Goal: Task Accomplishment & Management: Manage account settings

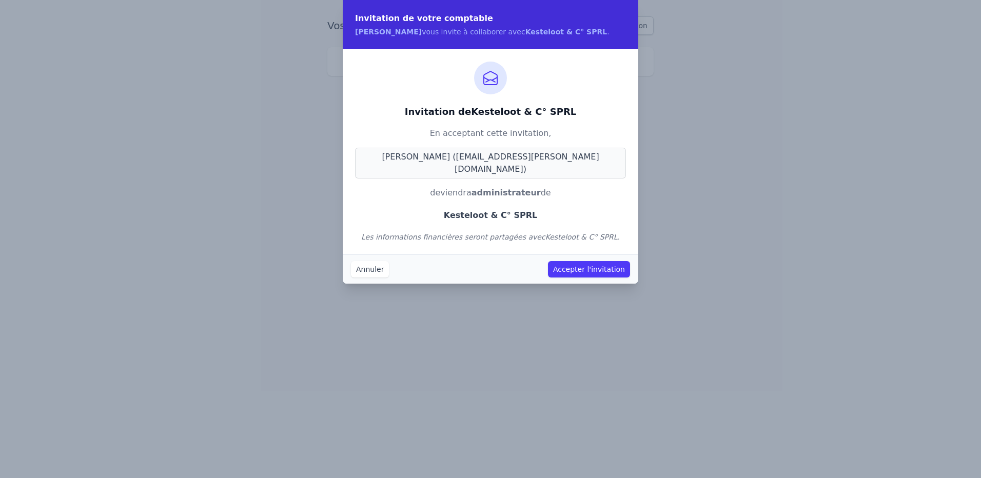
click at [591, 261] on button "Accepter l'invitation" at bounding box center [589, 269] width 82 height 16
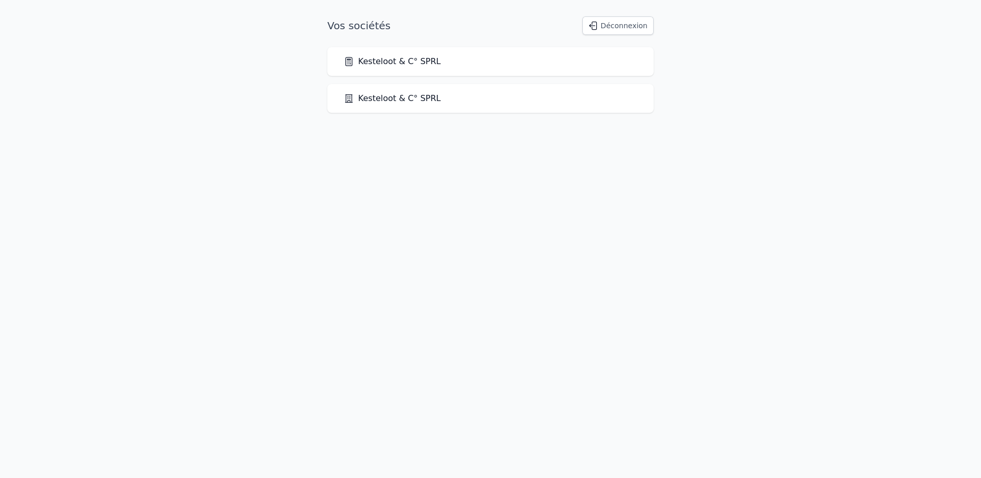
click at [393, 97] on link "Kesteloot & C° SPRL" at bounding box center [392, 98] width 97 height 12
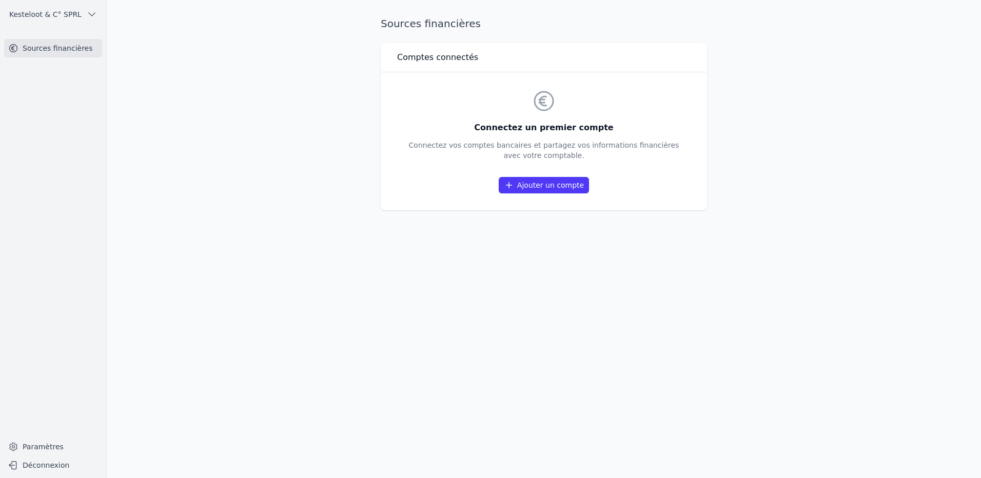
click at [57, 47] on link "Sources financières" at bounding box center [53, 48] width 98 height 18
click at [563, 191] on link "Ajouter un compte" at bounding box center [544, 185] width 90 height 16
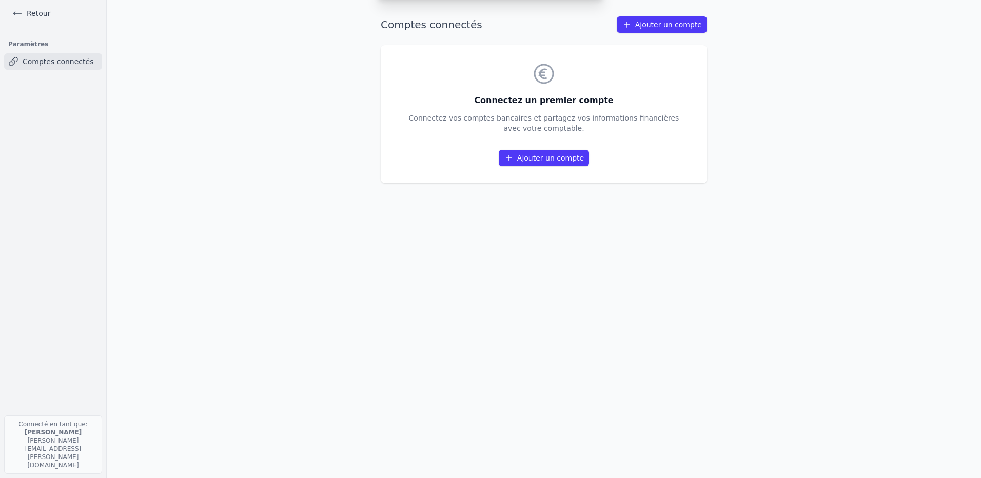
drag, startPoint x: 264, startPoint y: 369, endPoint x: 256, endPoint y: 368, distance: 7.8
click at [534, 162] on link "Ajouter un compte" at bounding box center [544, 158] width 90 height 16
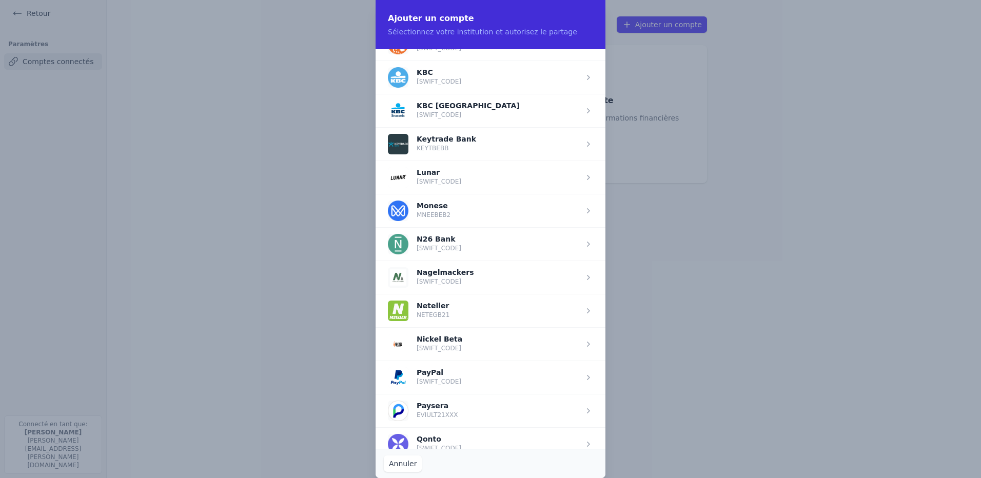
scroll to position [991, 0]
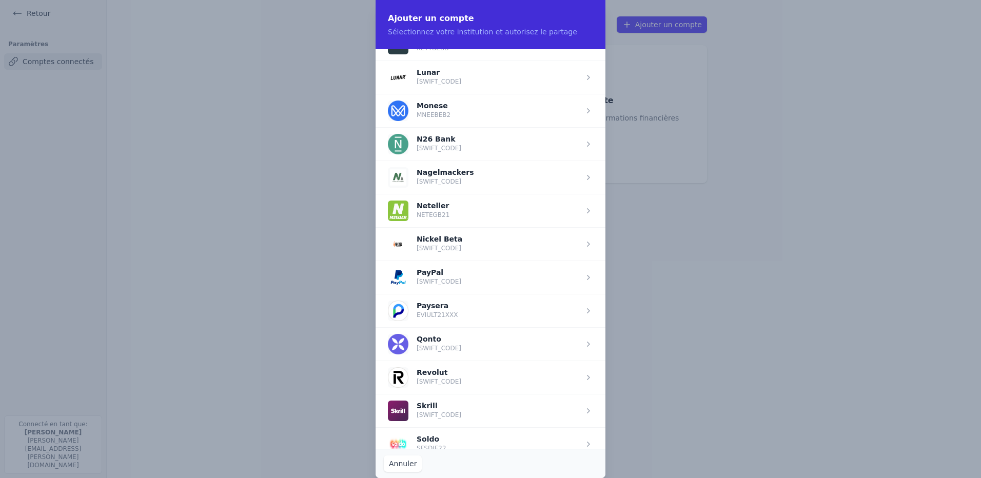
click at [588, 272] on span "button" at bounding box center [491, 277] width 230 height 33
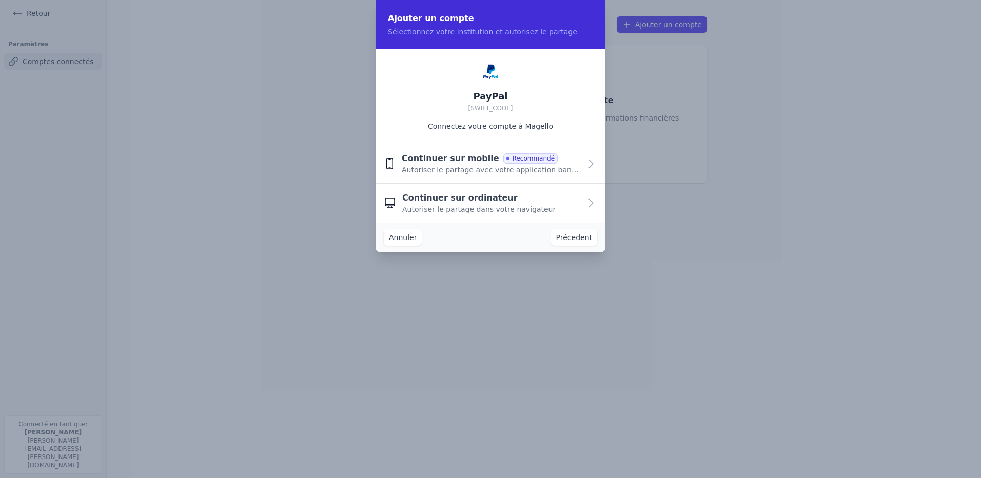
click at [384, 239] on button "Annuler" at bounding box center [403, 237] width 38 height 16
